Goal: Task Accomplishment & Management: Manage account settings

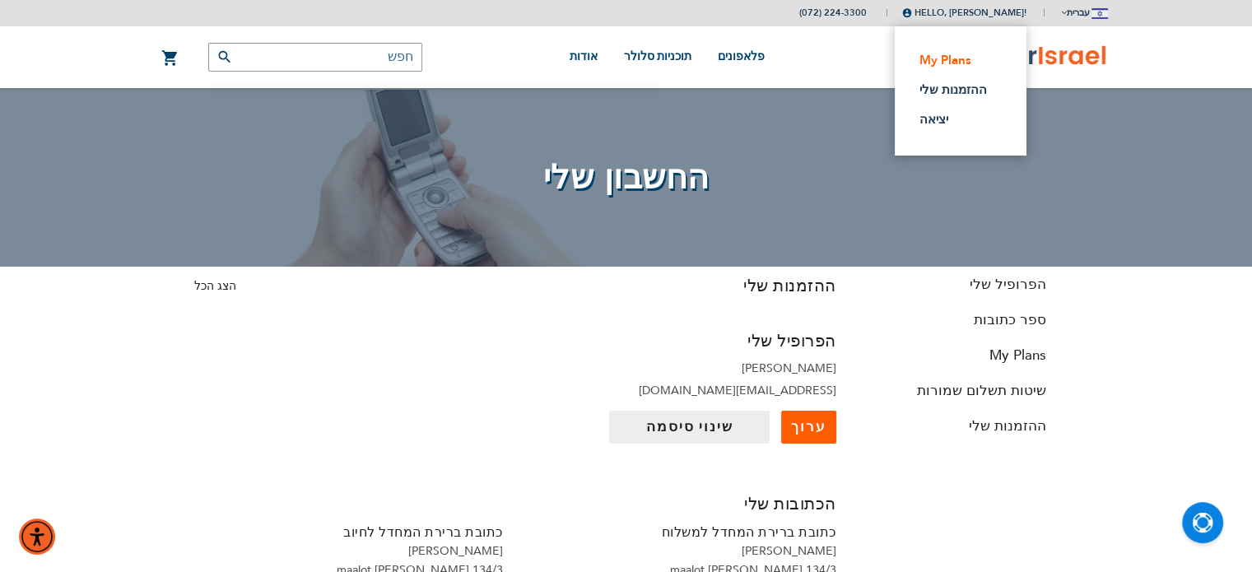
type input "[EMAIL_ADDRESS][DOMAIN_NAME]"
click at [952, 55] on link "My Plans" at bounding box center [955, 60] width 72 height 16
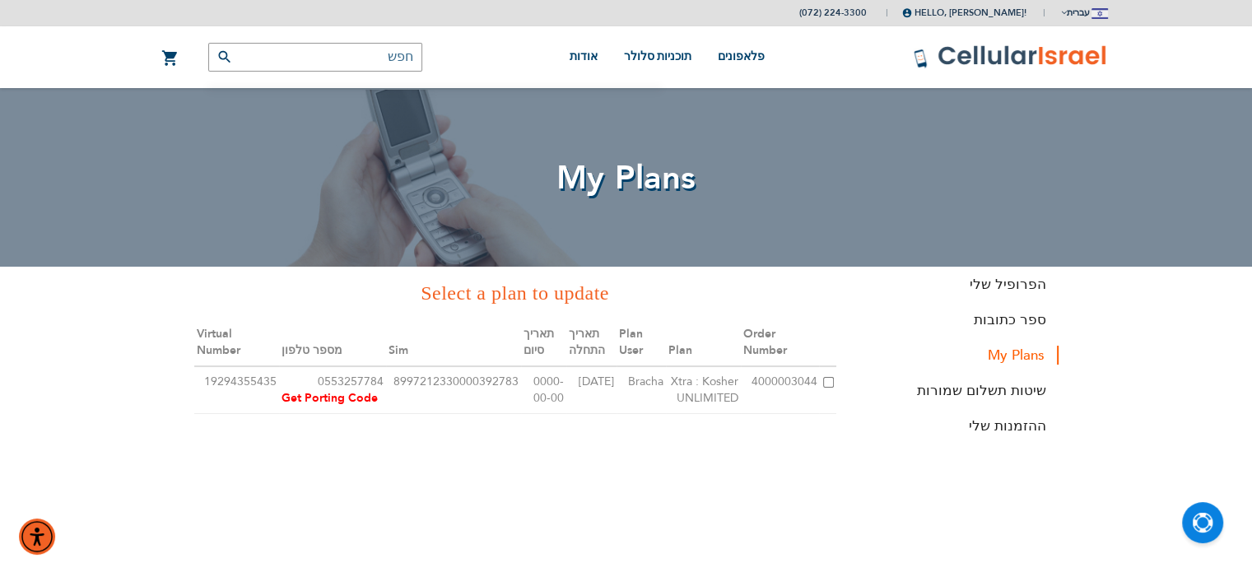
type input "[EMAIL_ADDRESS][DOMAIN_NAME]"
click at [821, 381] on td at bounding box center [827, 390] width 16 height 48
click at [827, 381] on input "checkbox" at bounding box center [828, 382] width 11 height 11
checkbox input "true"
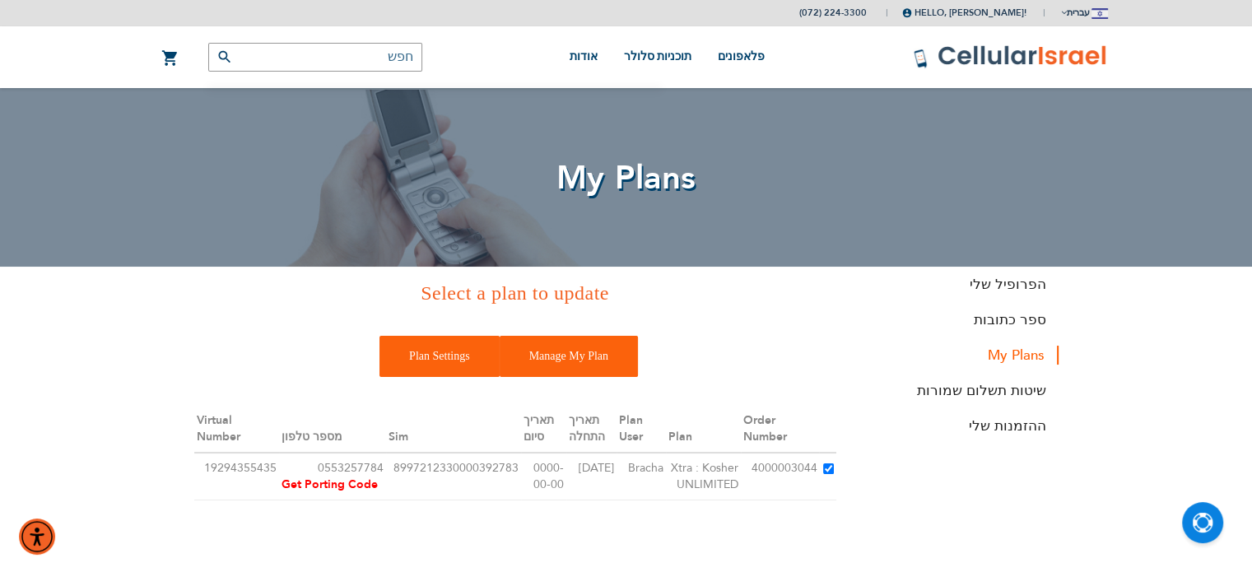
click at [464, 346] on input "Plan Settings" at bounding box center [439, 356] width 120 height 41
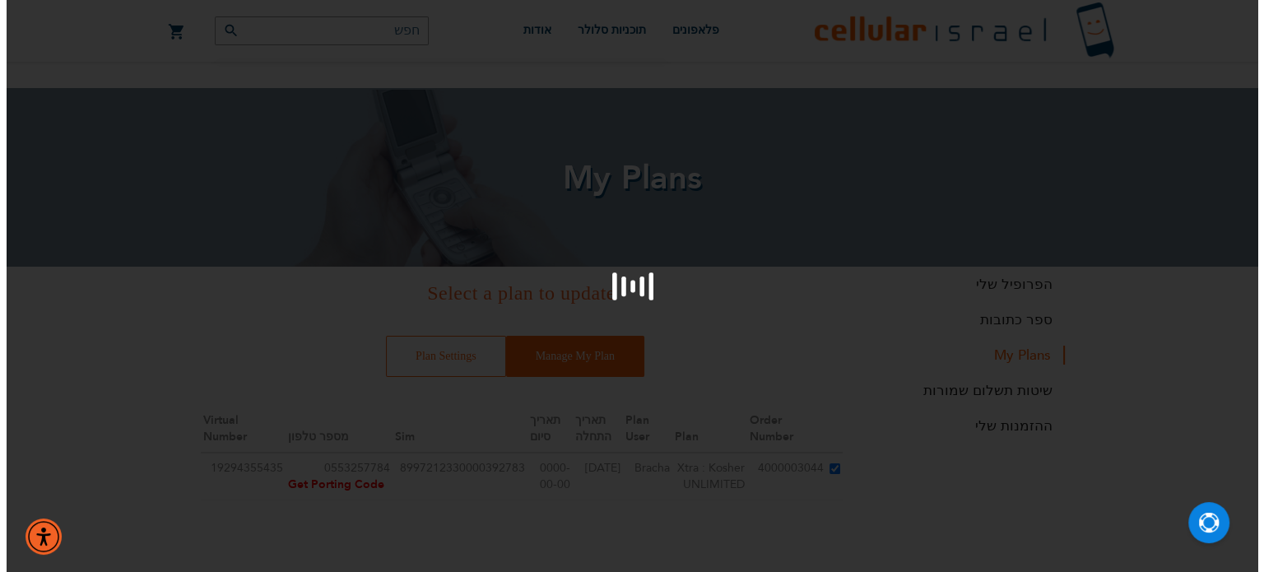
scroll to position [39, 0]
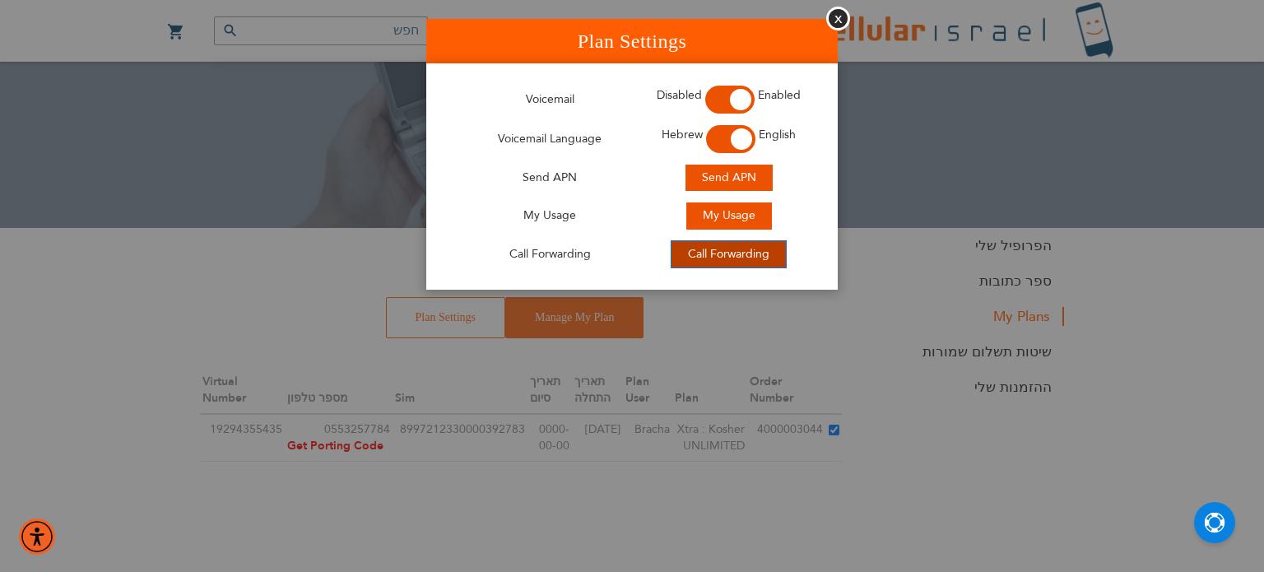
click at [740, 259] on span "Call Forwarding" at bounding box center [728, 254] width 81 height 16
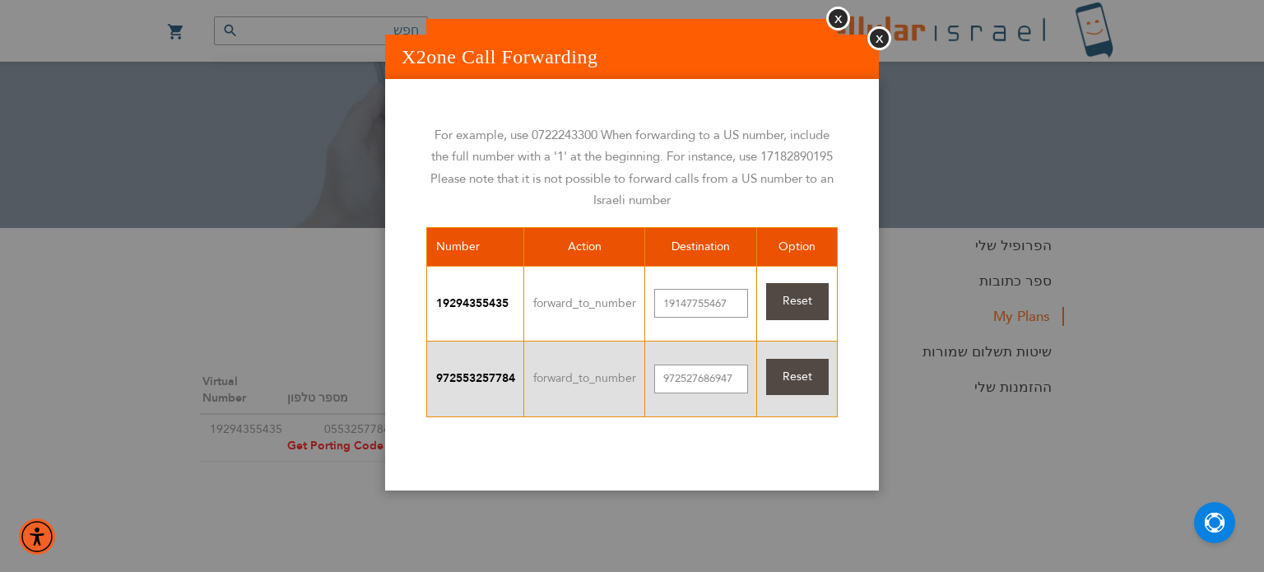
scroll to position [16, 0]
click at [691, 374] on input "972527686947" at bounding box center [701, 379] width 94 height 29
click at [689, 377] on input "972527686947" at bounding box center [701, 379] width 94 height 29
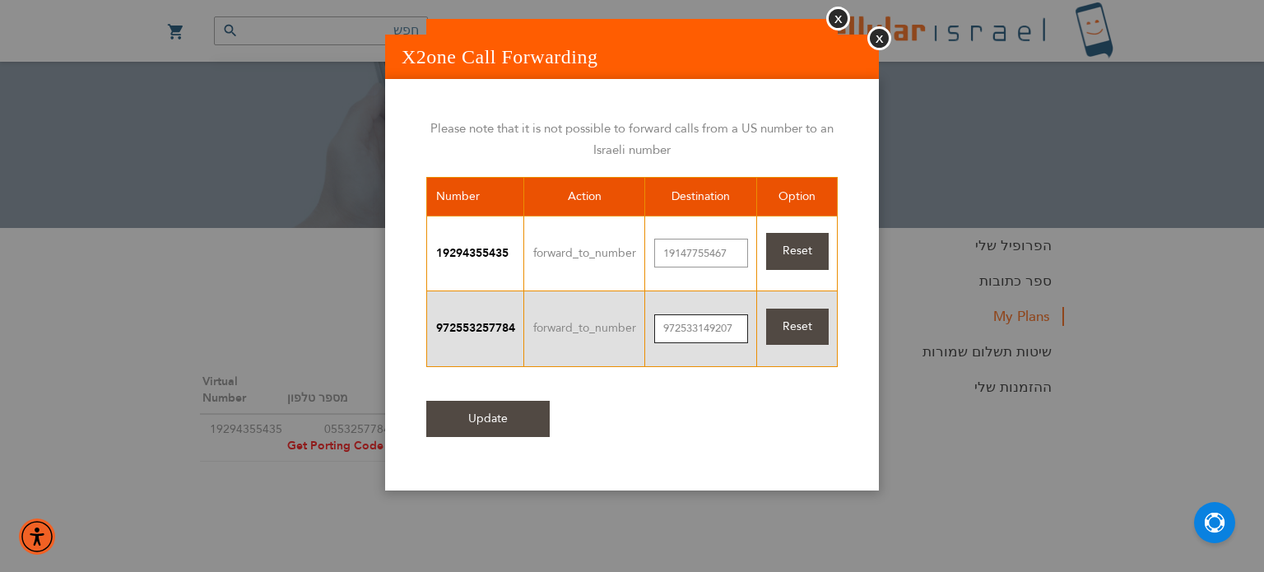
scroll to position [78, 0]
type input "972533149207"
click at [458, 401] on input "Update" at bounding box center [487, 419] width 123 height 37
